Goal: Task Accomplishment & Management: Manage account settings

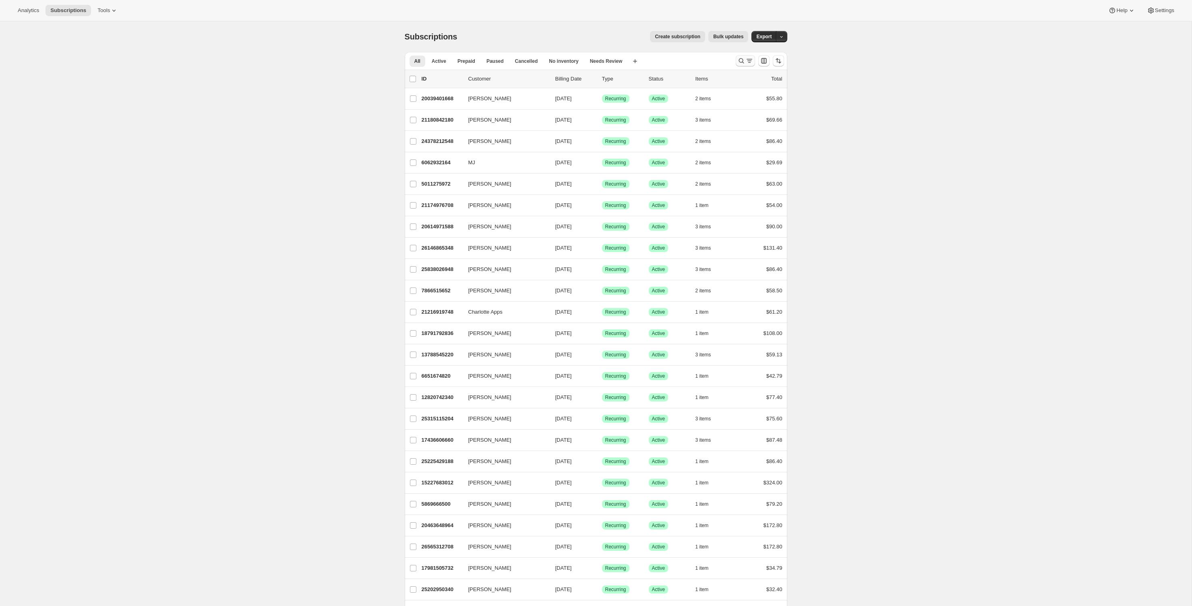
click at [739, 64] on icon "Search and filter results" at bounding box center [742, 61] width 8 height 8
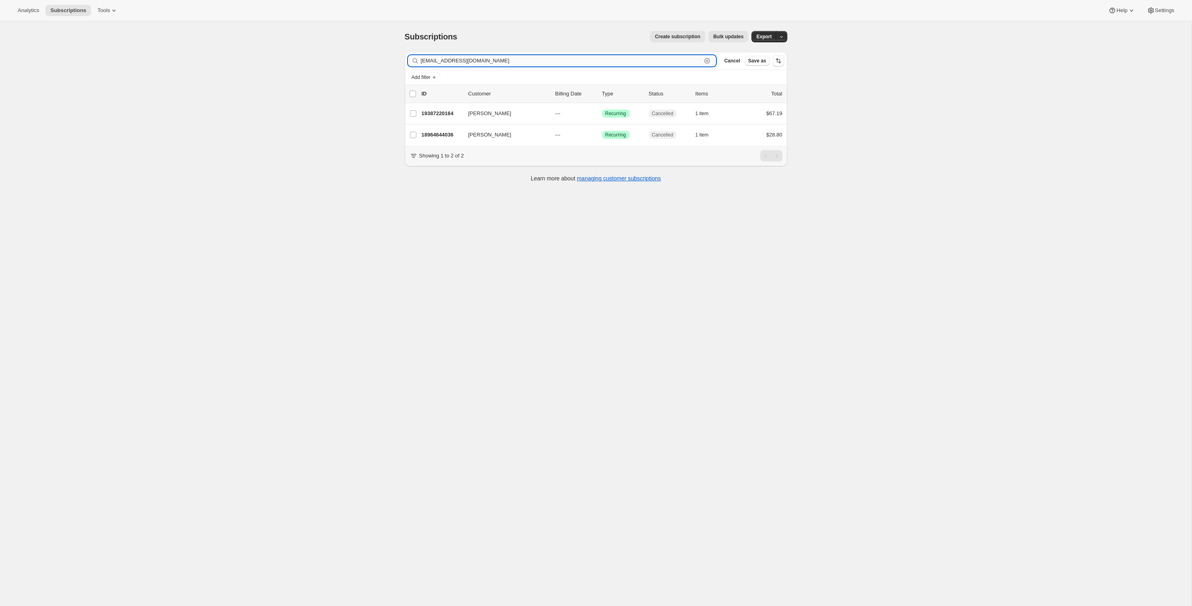
click at [476, 61] on input "[EMAIL_ADDRESS][DOMAIN_NAME]" at bounding box center [561, 60] width 281 height 11
paste input "[PERSON_NAME]"
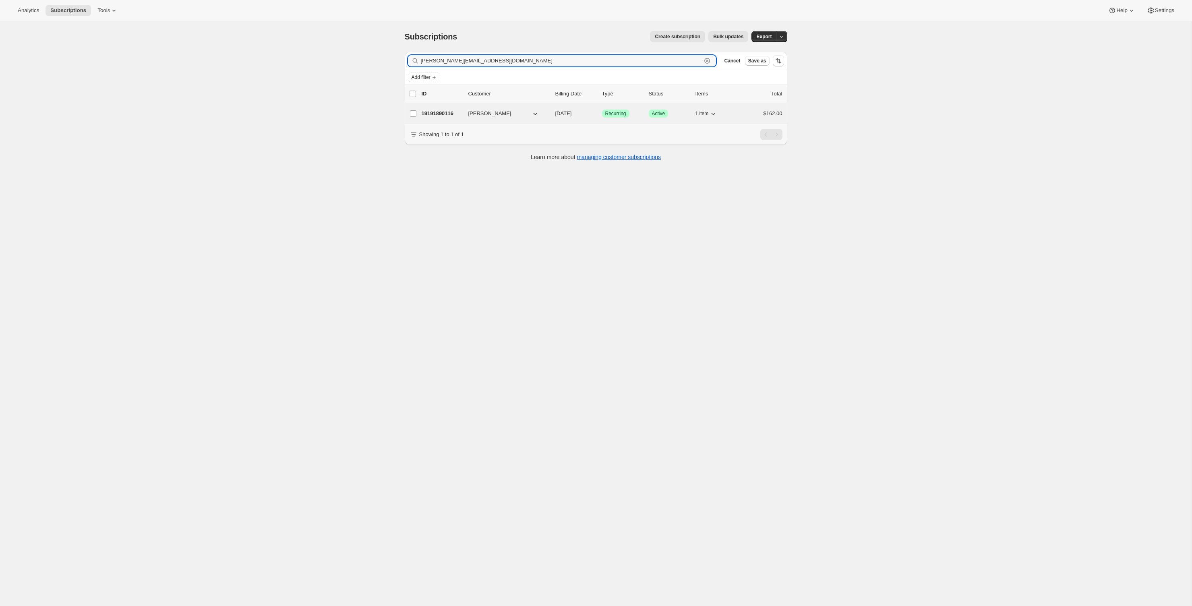
type input "[PERSON_NAME][EMAIL_ADDRESS][DOMAIN_NAME]"
click at [430, 110] on p "19191890116" at bounding box center [442, 114] width 40 height 8
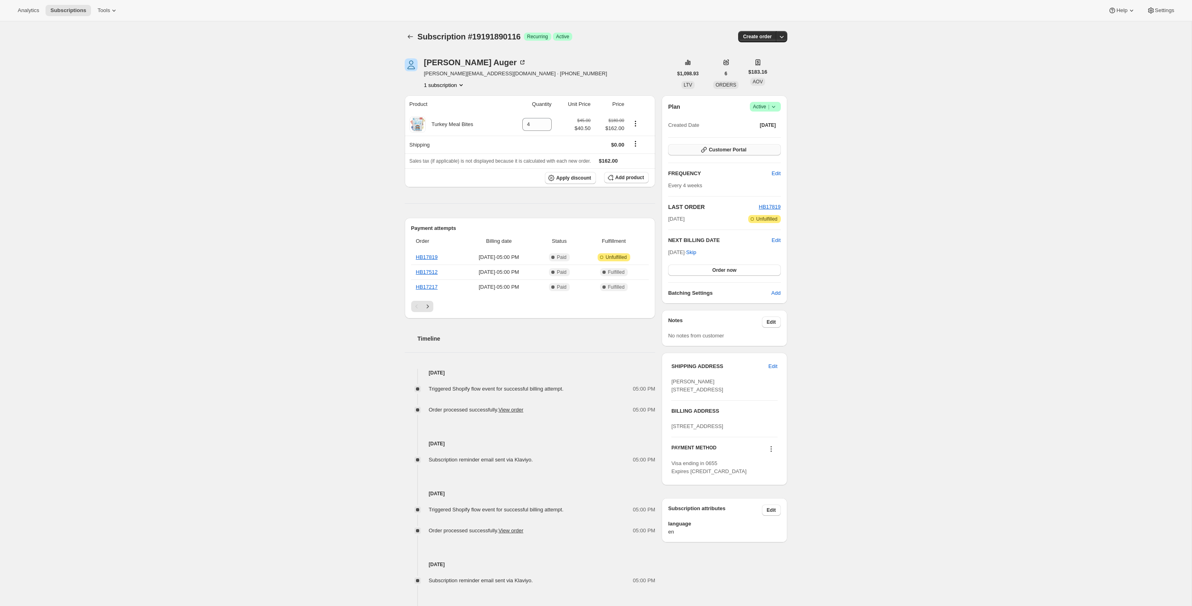
click at [730, 149] on span "Customer Portal" at bounding box center [727, 150] width 37 height 6
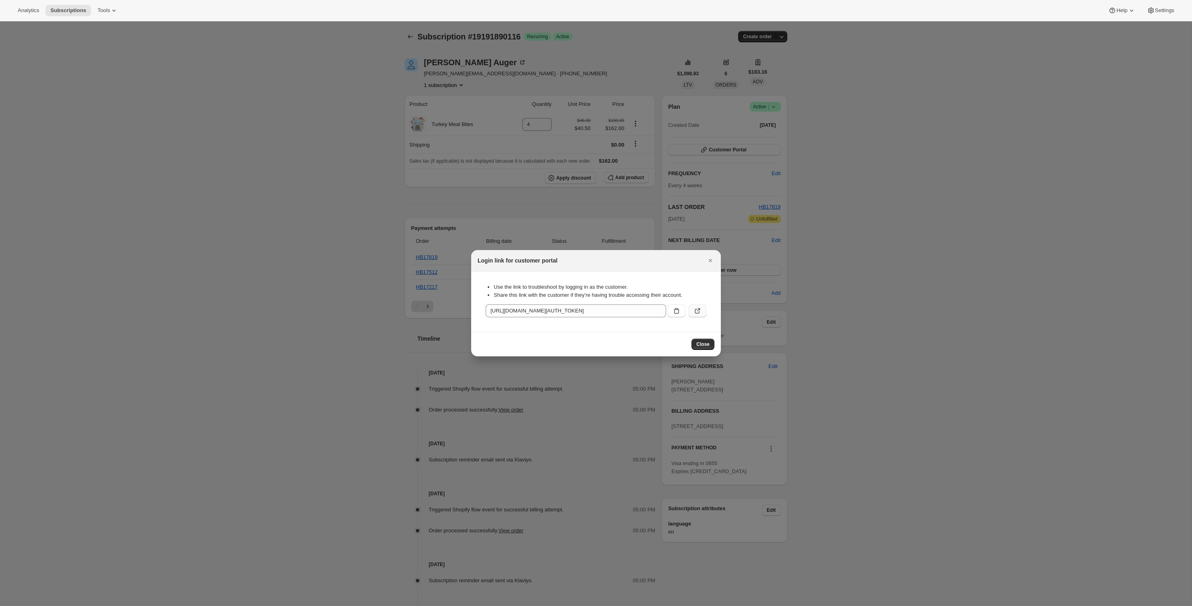
click at [693, 310] on button ":rc7:" at bounding box center [698, 311] width 18 height 13
click at [676, 311] on icon ":rc7:" at bounding box center [677, 311] width 8 height 8
